Goal: Information Seeking & Learning: Learn about a topic

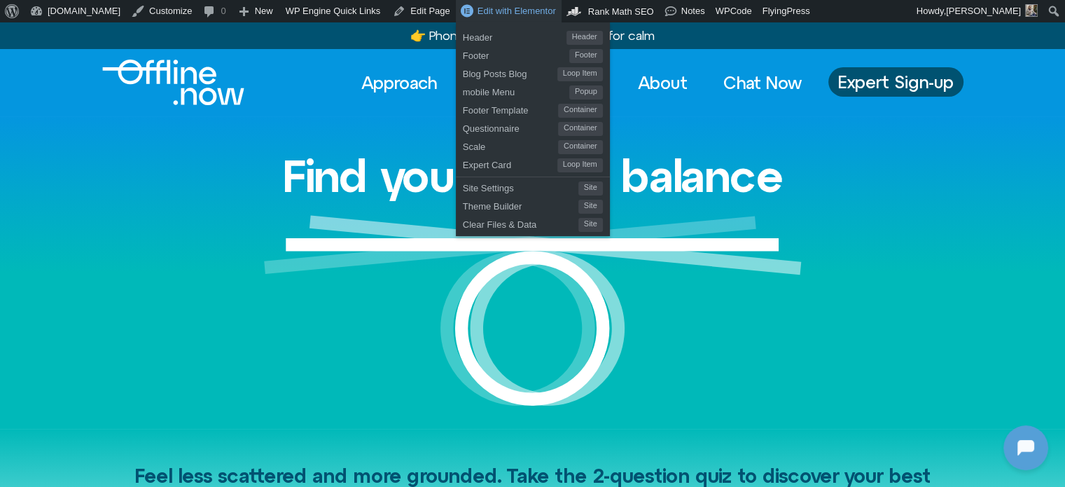
click at [364, 139] on div "Find your digital balance" at bounding box center [533, 272] width 798 height 312
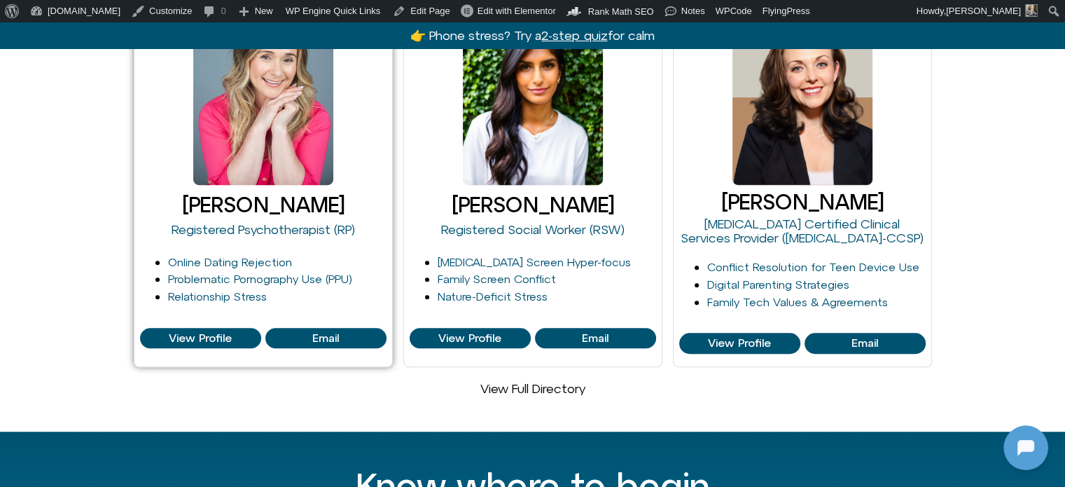
scroll to position [980, 0]
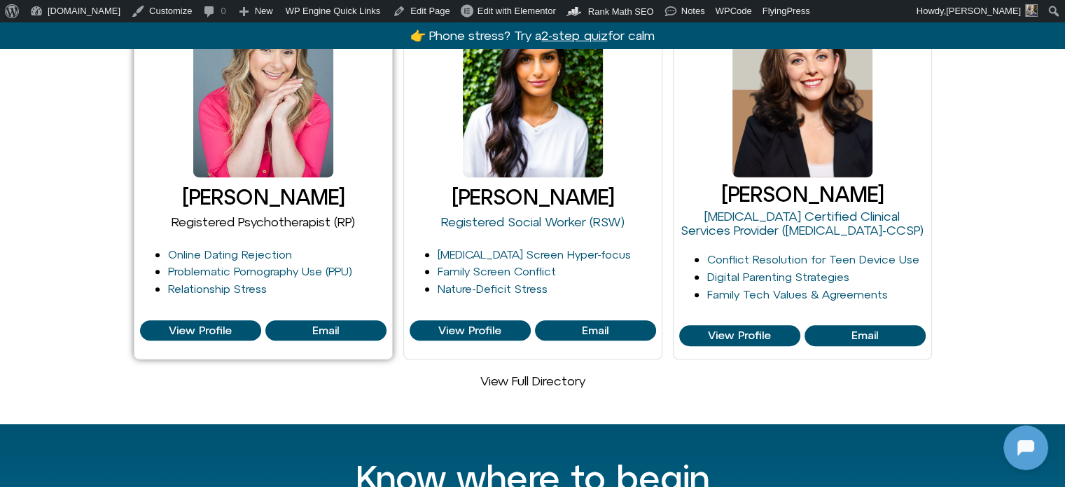
click at [266, 214] on link "Registered Psychotherapist (RP)" at bounding box center [263, 221] width 183 height 15
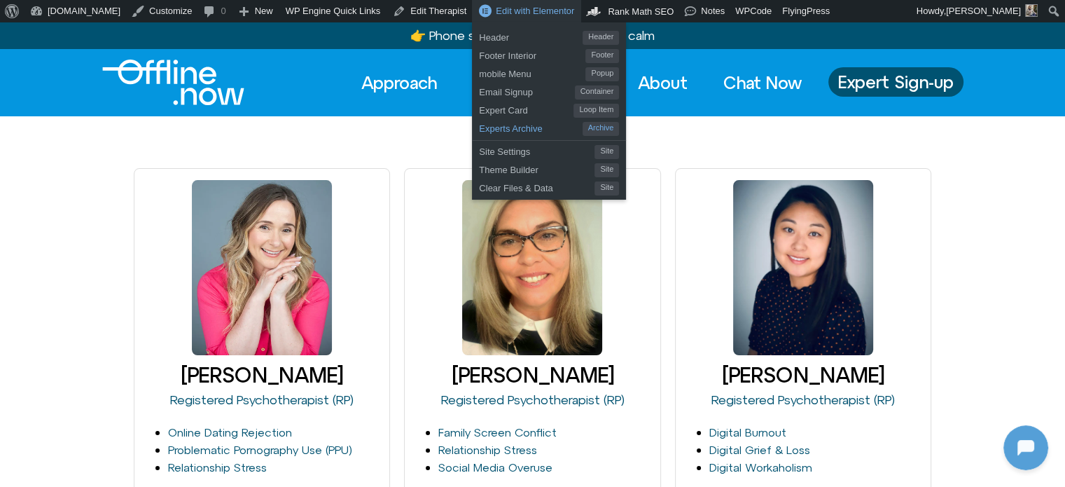
click at [479, 130] on span "Experts Archive" at bounding box center [530, 127] width 103 height 18
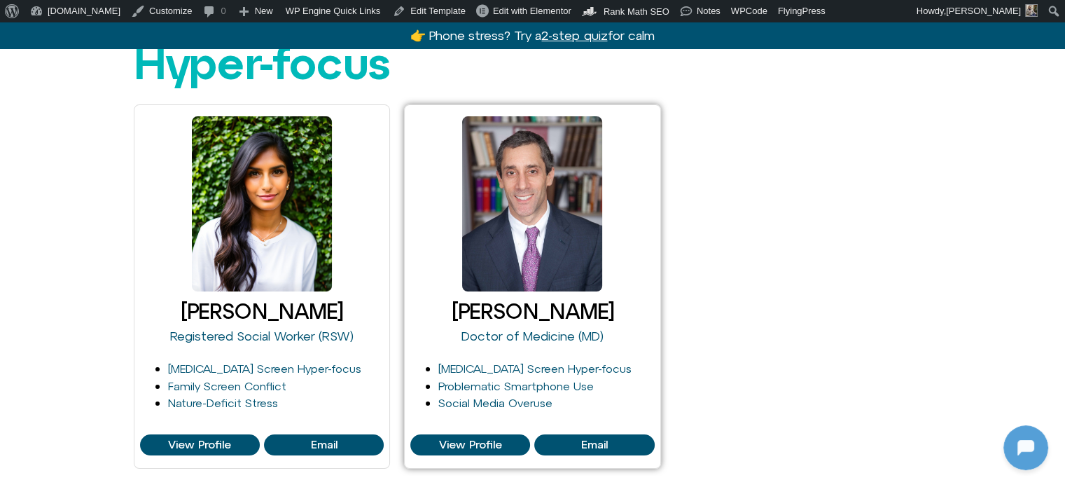
scroll to position [210, 0]
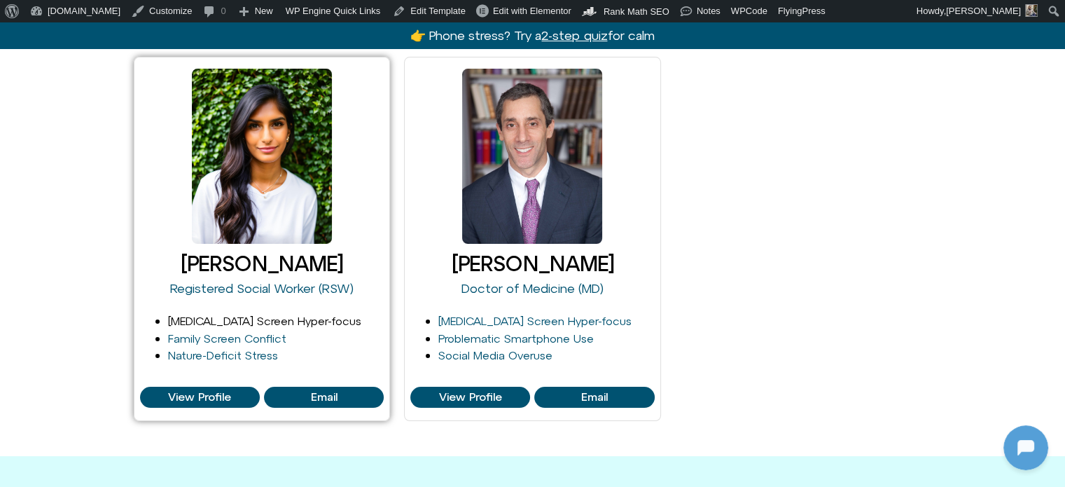
click at [264, 314] on link "[MEDICAL_DATA] Screen Hyper-focus" at bounding box center [264, 320] width 193 height 13
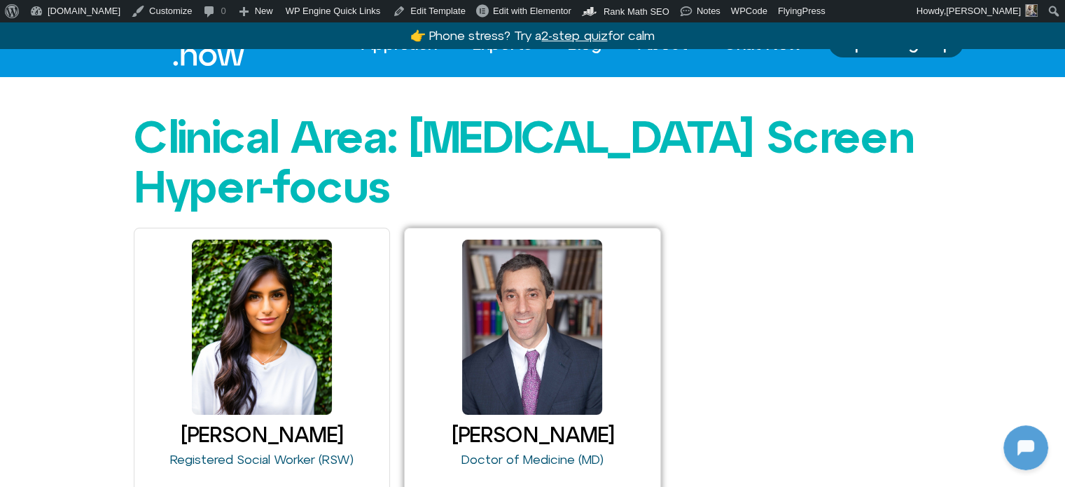
scroll to position [0, 0]
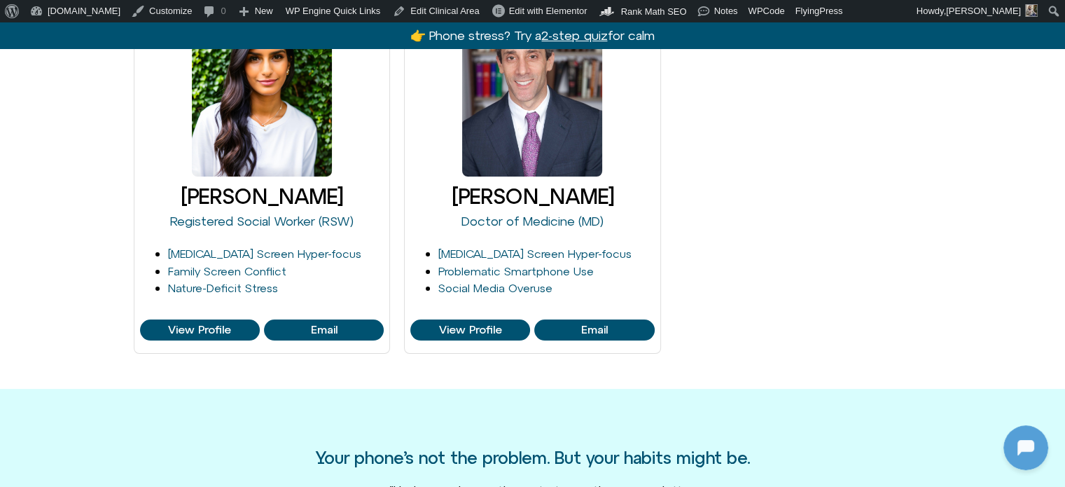
scroll to position [350, 0]
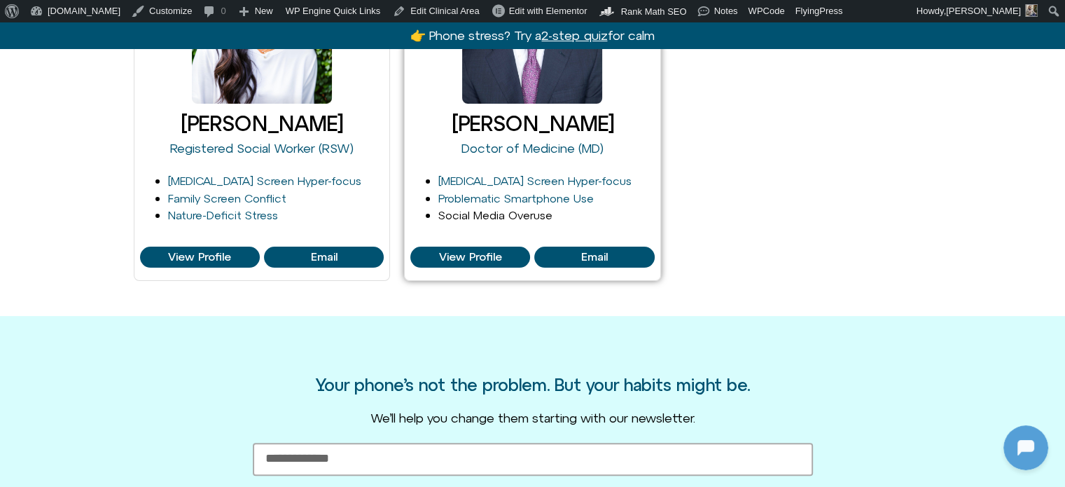
click at [493, 209] on link "Social Media Overuse" at bounding box center [495, 215] width 114 height 13
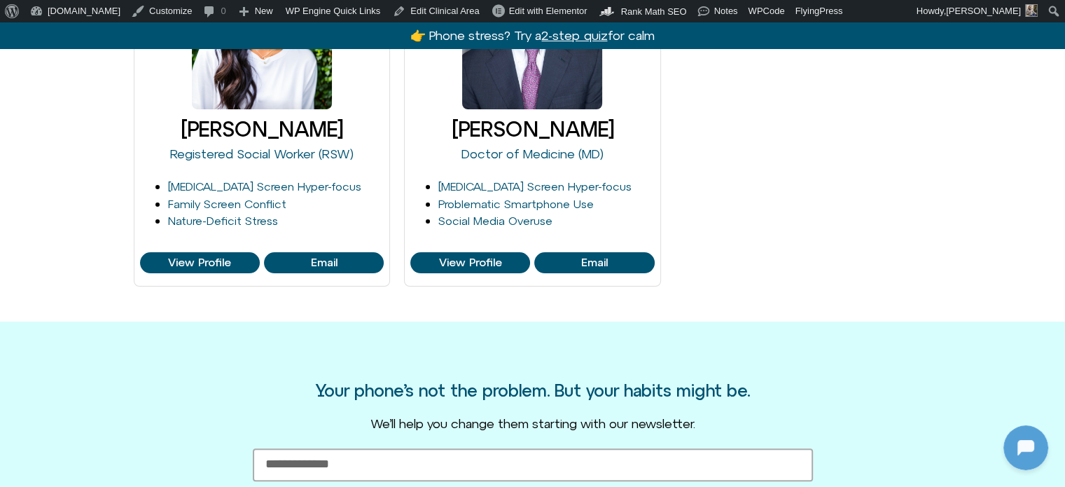
scroll to position [0, 0]
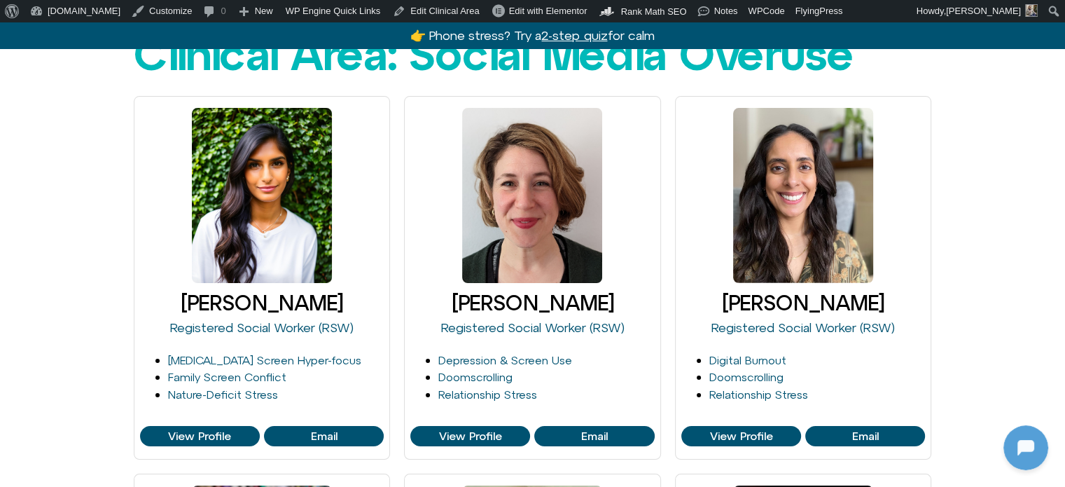
scroll to position [140, 0]
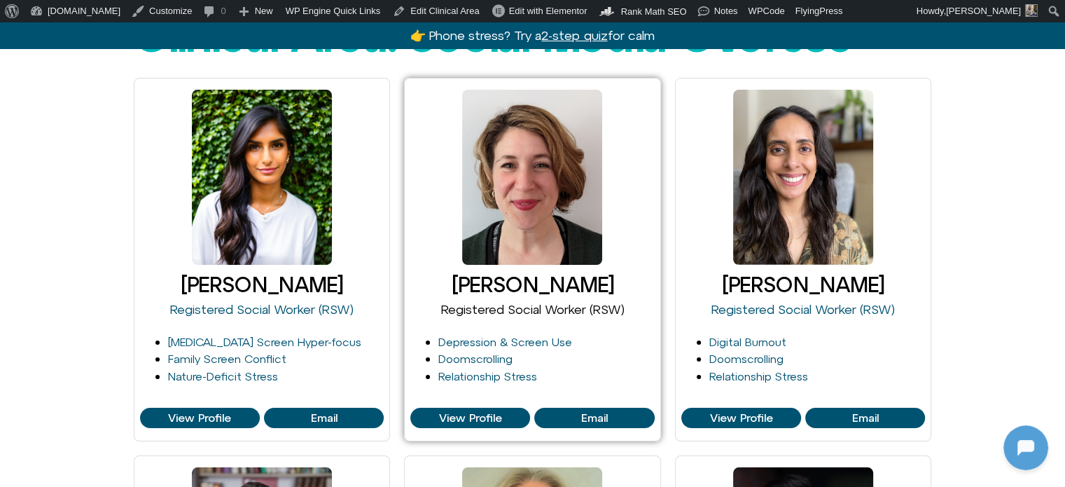
click at [537, 302] on link "Registered Social Worker (RSW)" at bounding box center [531, 309] width 183 height 15
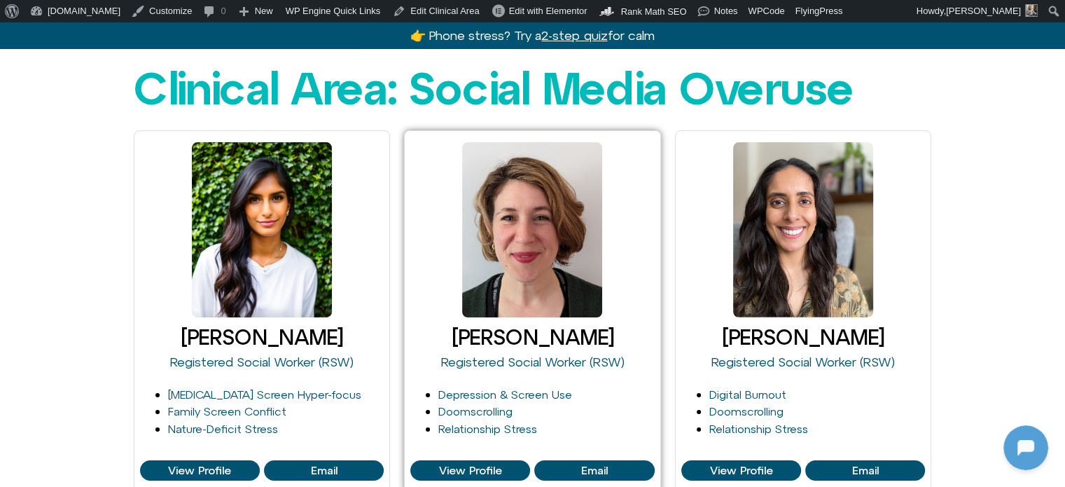
scroll to position [0, 0]
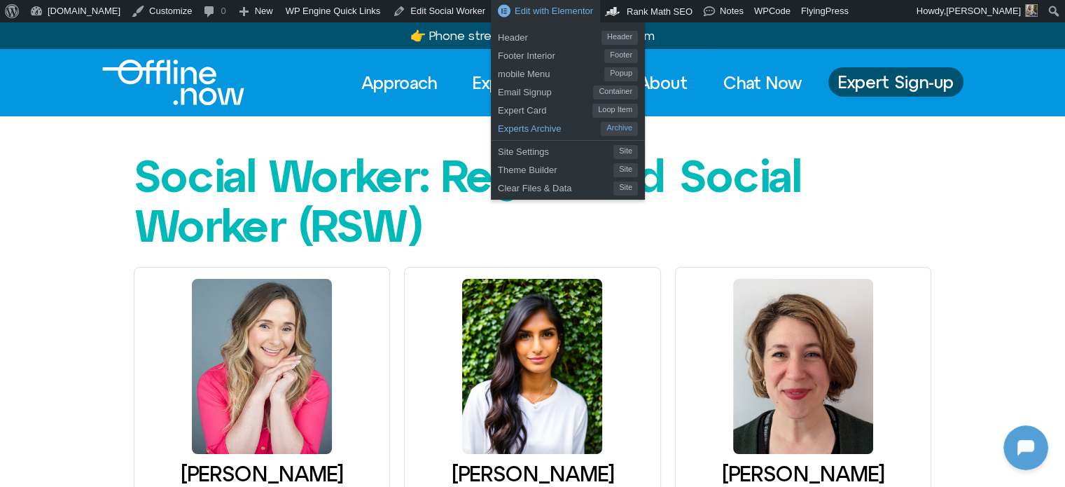
click at [498, 131] on span "Experts Archive" at bounding box center [549, 127] width 103 height 18
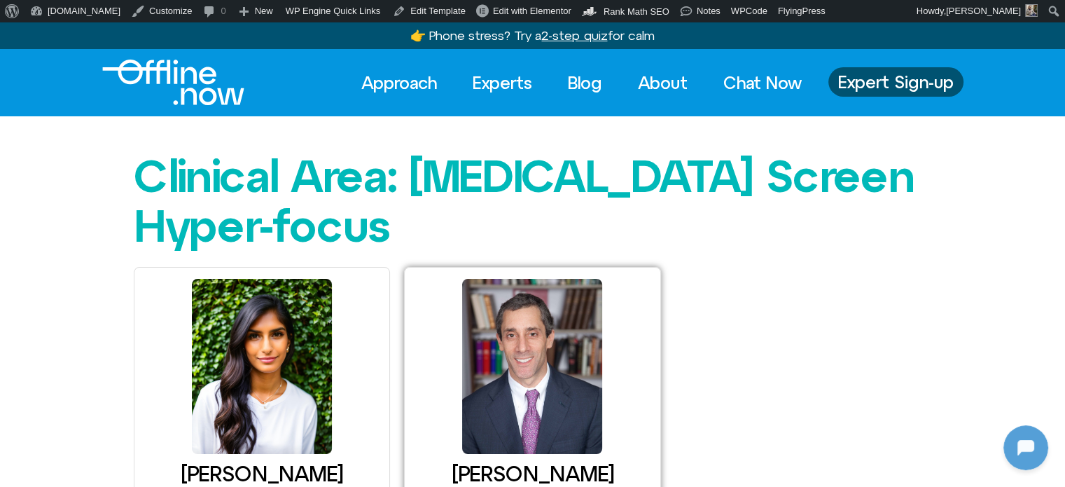
drag, startPoint x: 498, startPoint y: 452, endPoint x: 510, endPoint y: 451, distance: 12.0
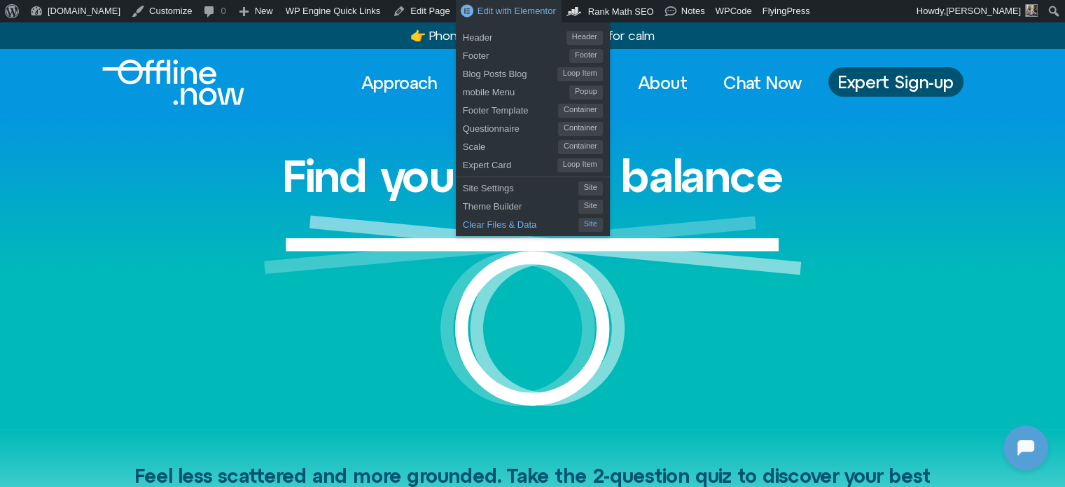
click at [463, 223] on span "Clear Files & Data" at bounding box center [521, 223] width 116 height 18
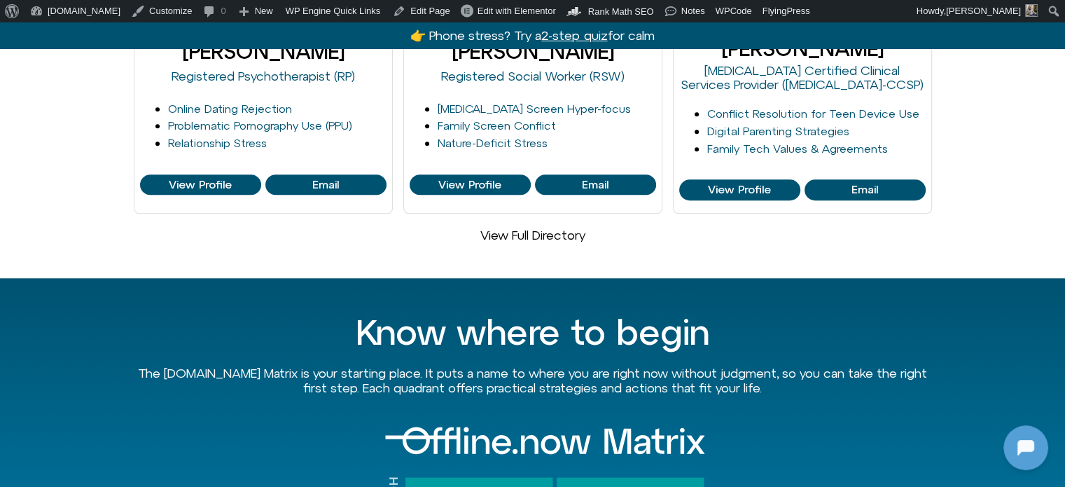
scroll to position [1190, 0]
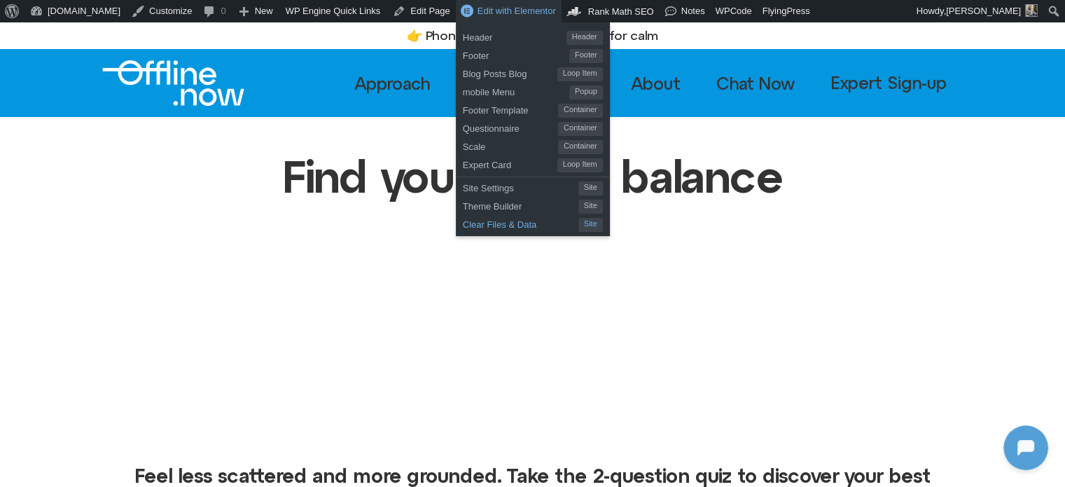
click at [463, 226] on span "Clear Files & Data" at bounding box center [521, 223] width 116 height 18
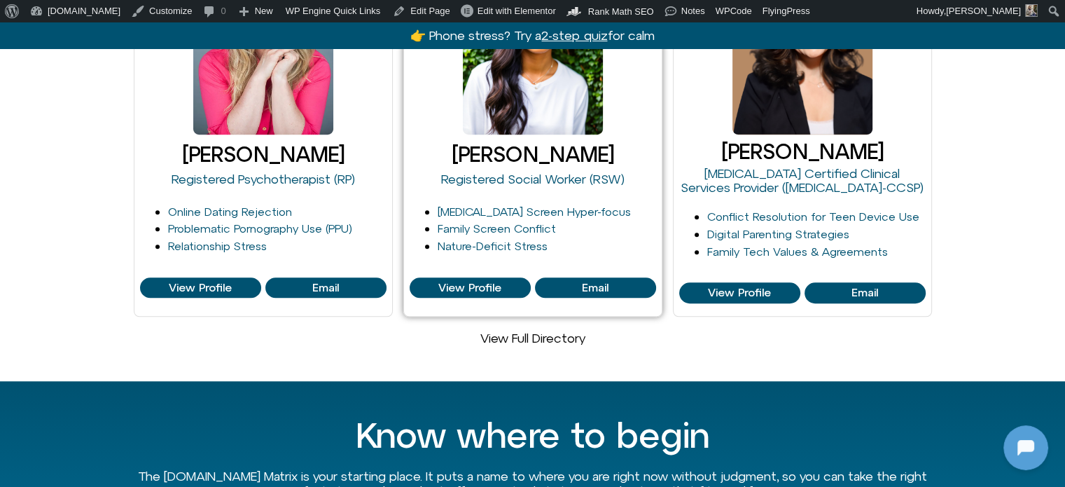
scroll to position [980, 0]
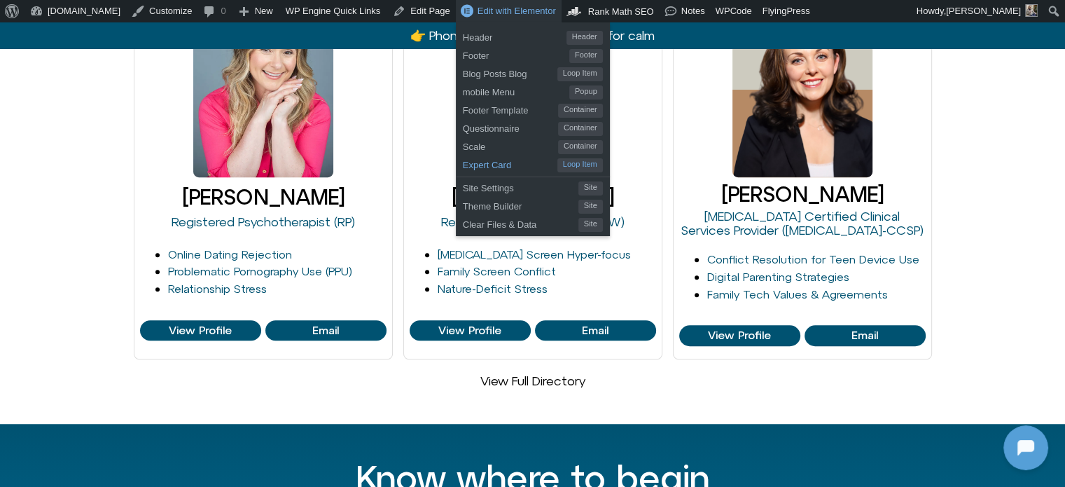
click at [463, 165] on span "Expert Card" at bounding box center [510, 163] width 95 height 18
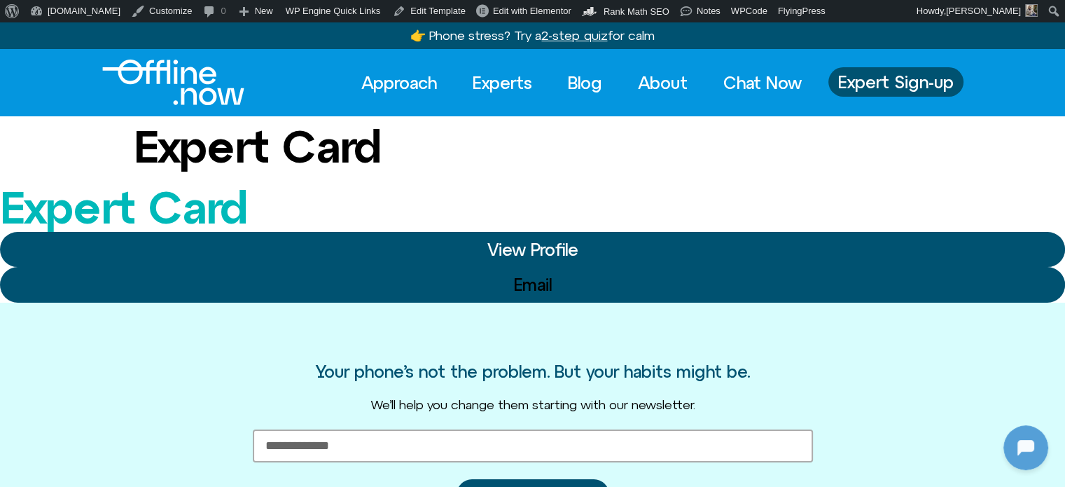
click at [179, 81] on img "Logo" at bounding box center [173, 83] width 142 height 46
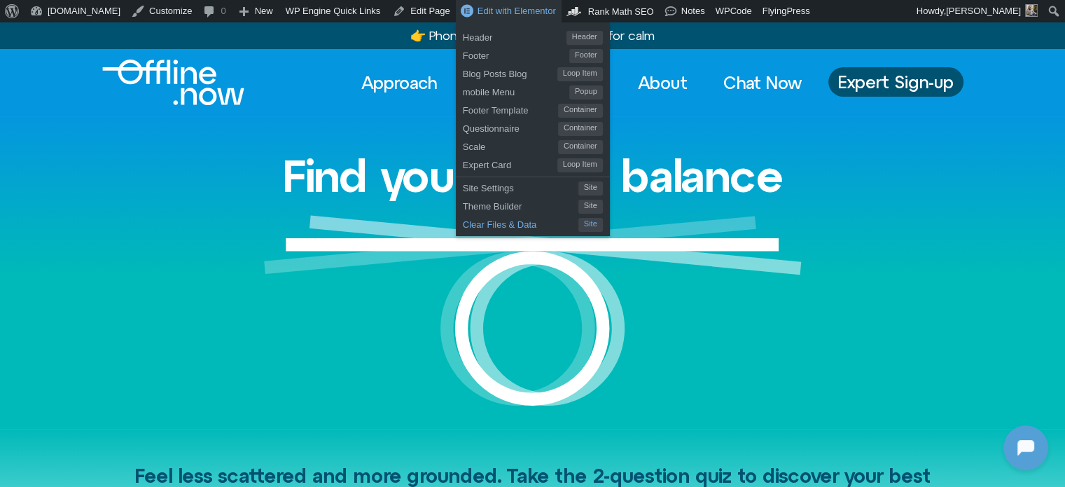
click at [463, 225] on span "Clear Files & Data" at bounding box center [521, 223] width 116 height 18
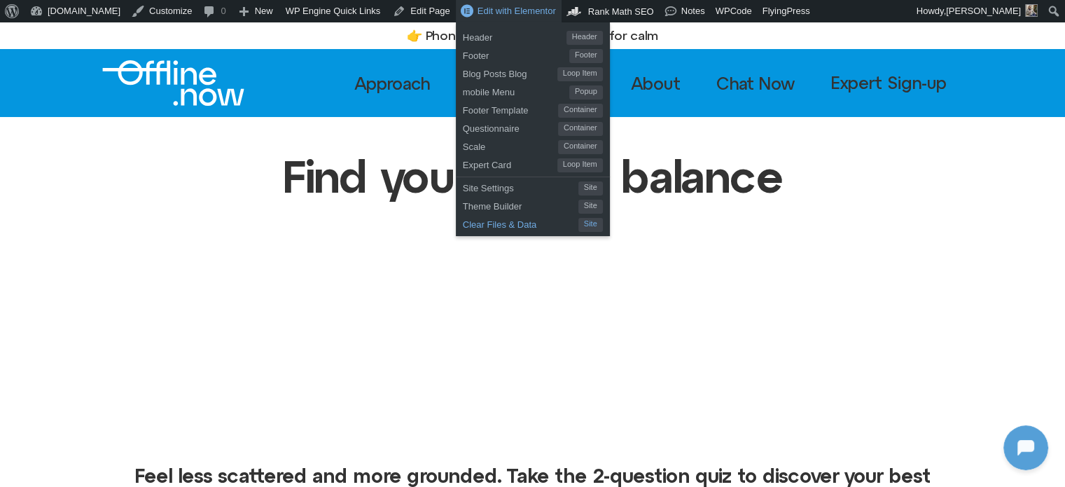
click at [463, 226] on span "Clear Files & Data" at bounding box center [521, 223] width 116 height 18
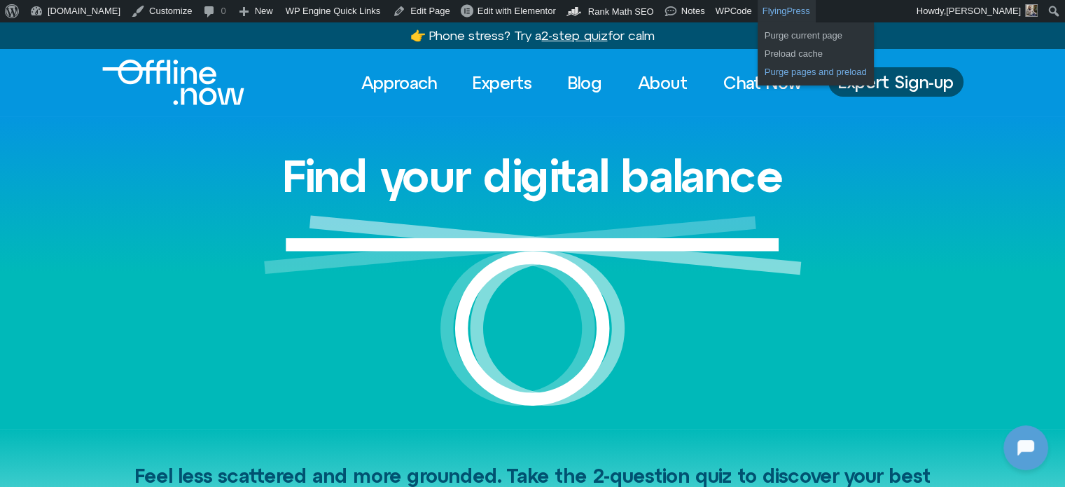
click at [758, 66] on link "Purge pages and preload" at bounding box center [816, 72] width 116 height 18
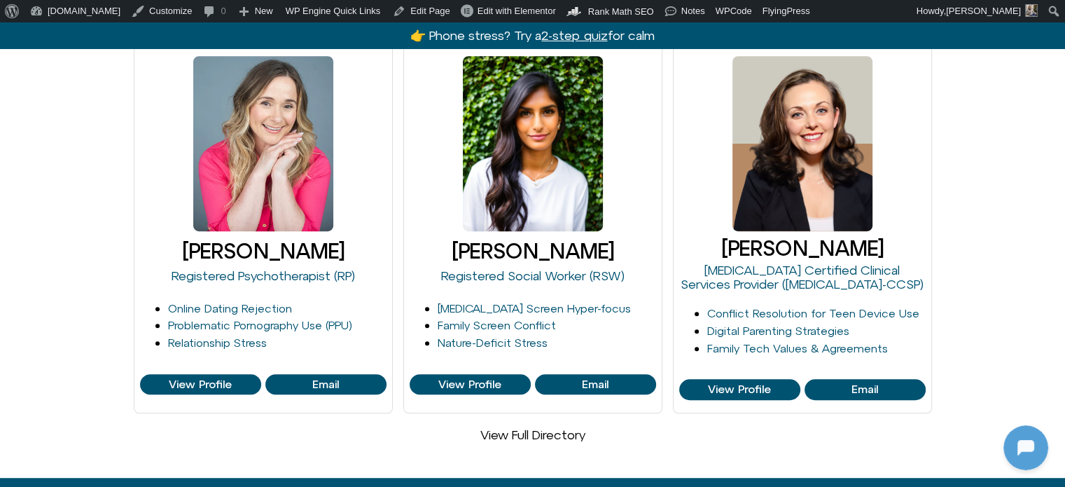
scroll to position [1120, 0]
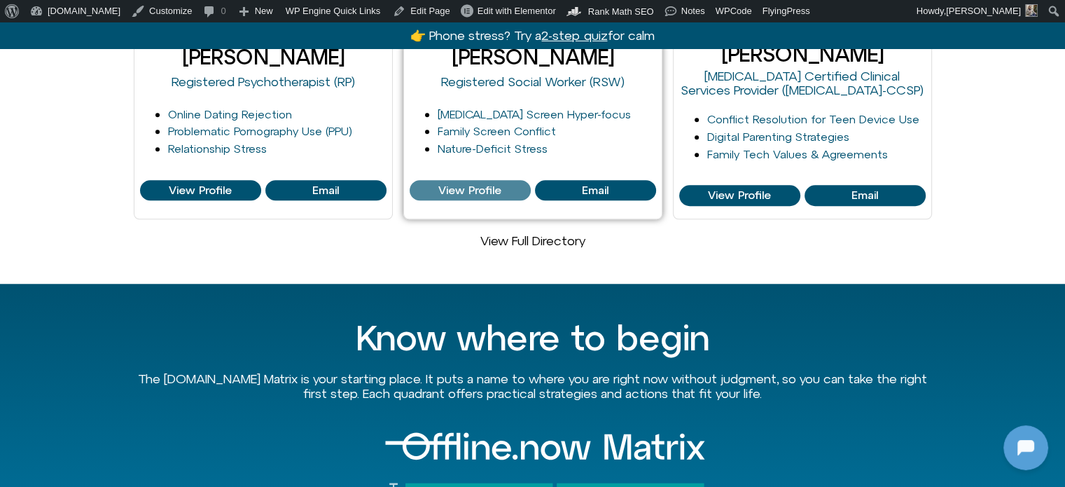
click at [487, 184] on span "View Profile" at bounding box center [469, 190] width 63 height 13
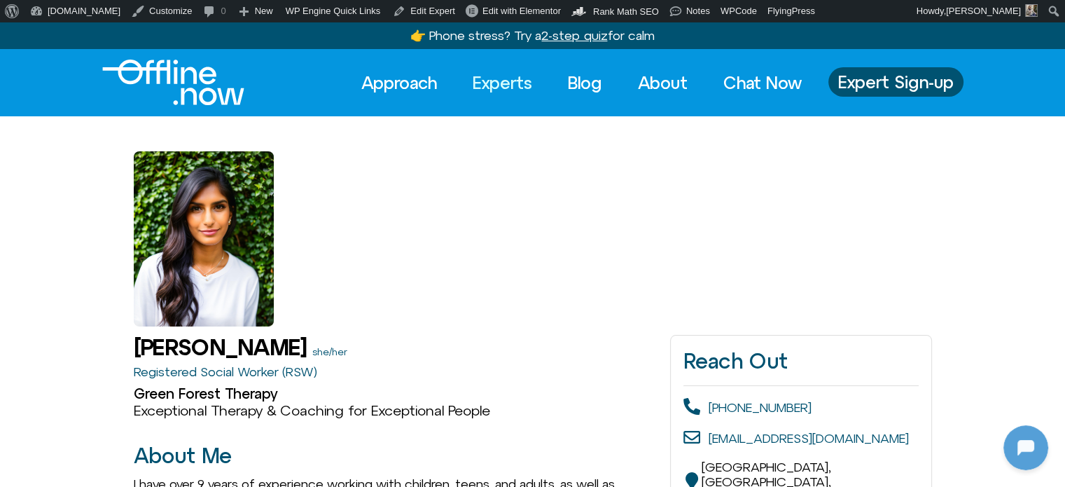
click at [472, 81] on link "Experts" at bounding box center [502, 82] width 85 height 31
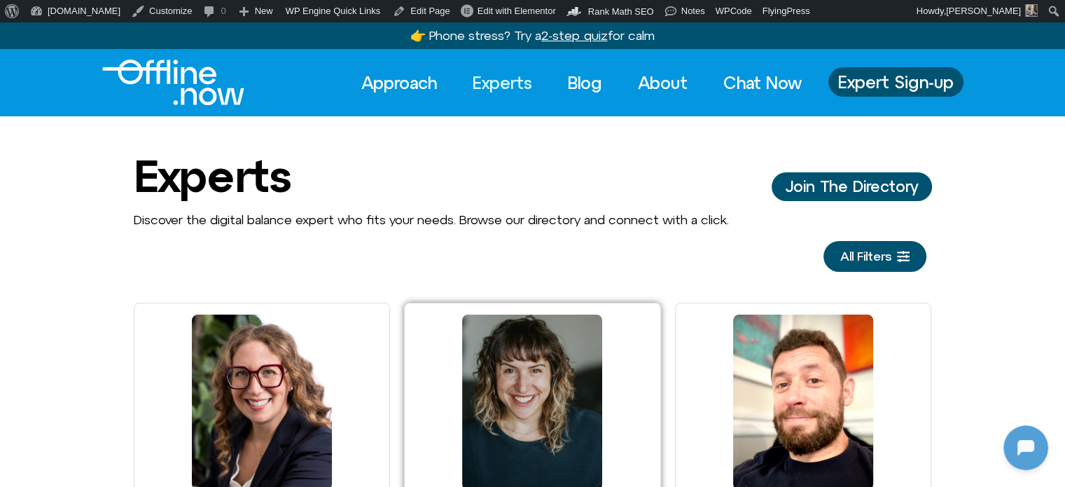
scroll to position [350, 0]
